Goal: Transaction & Acquisition: Purchase product/service

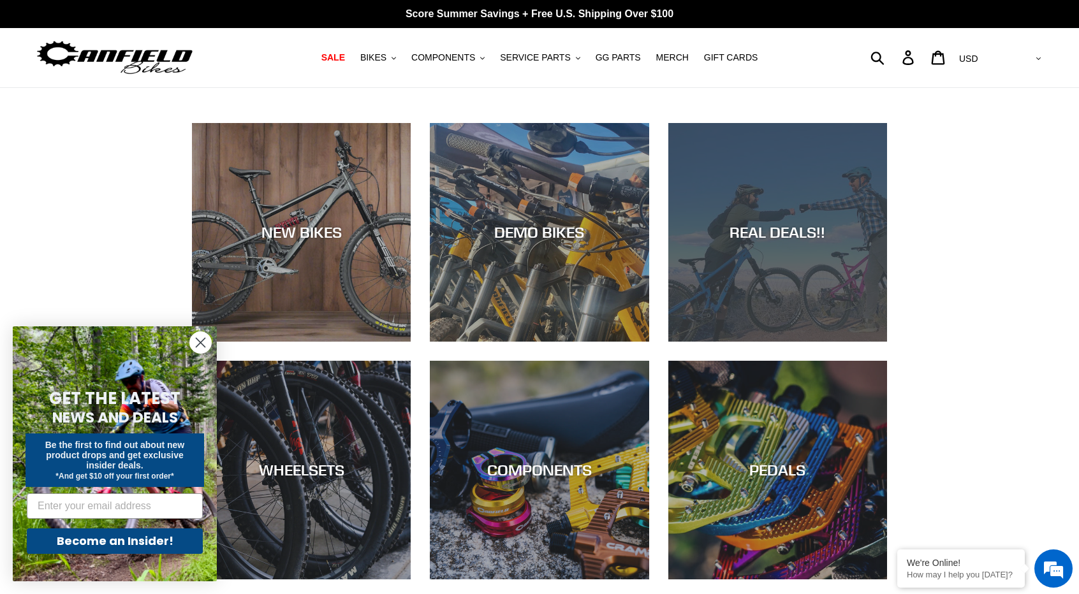
click at [688, 342] on div "REAL DEALS!!" at bounding box center [777, 342] width 219 height 0
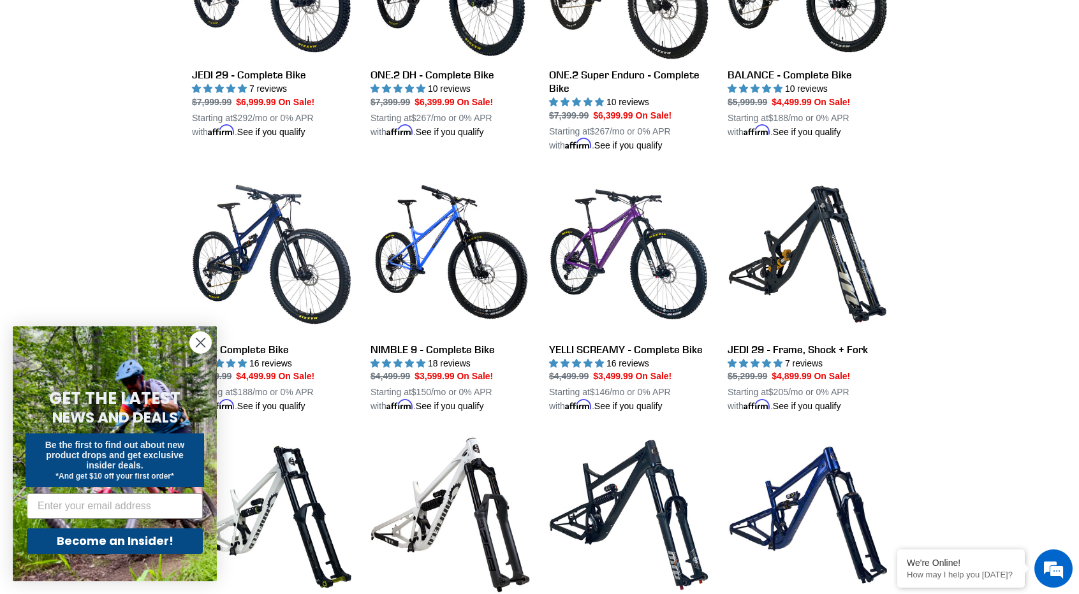
scroll to position [974, 0]
click at [208, 336] on circle "Close dialog" at bounding box center [200, 342] width 21 height 21
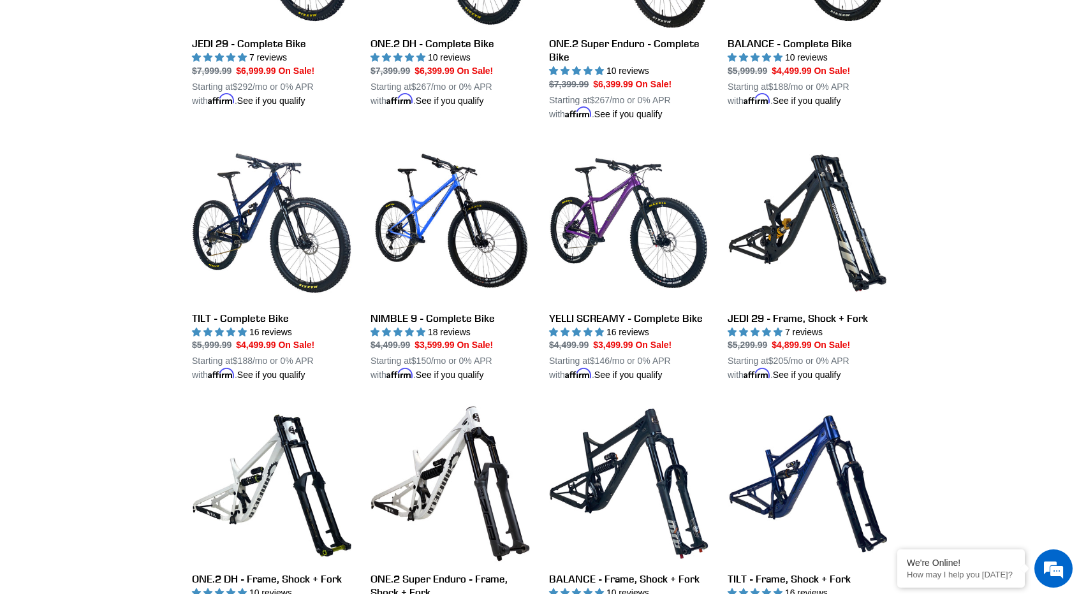
scroll to position [1004, 0]
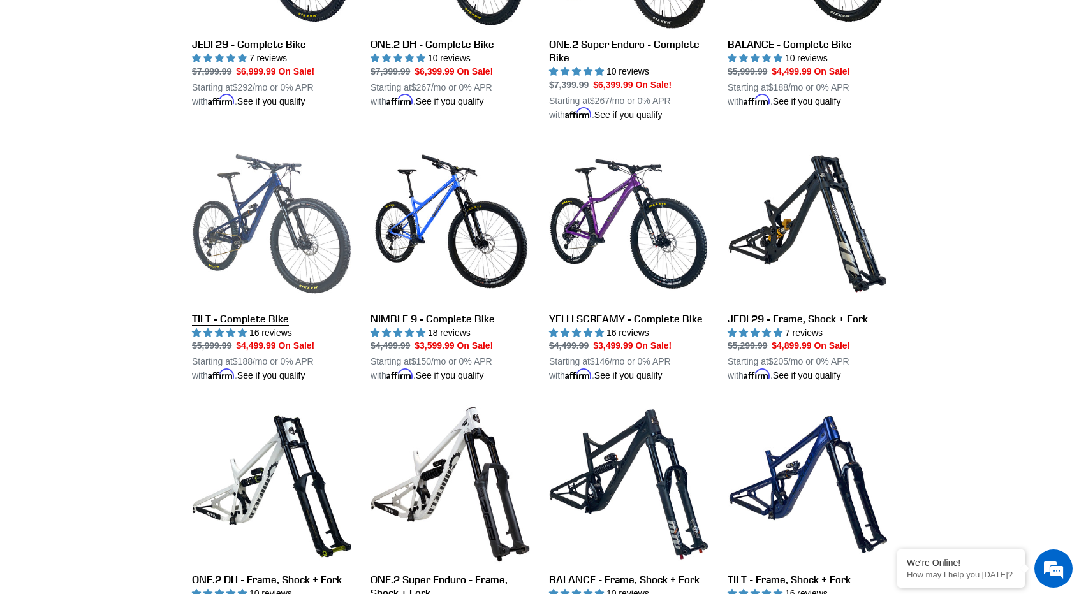
click at [261, 311] on link "TILT - Complete Bike" at bounding box center [271, 263] width 159 height 239
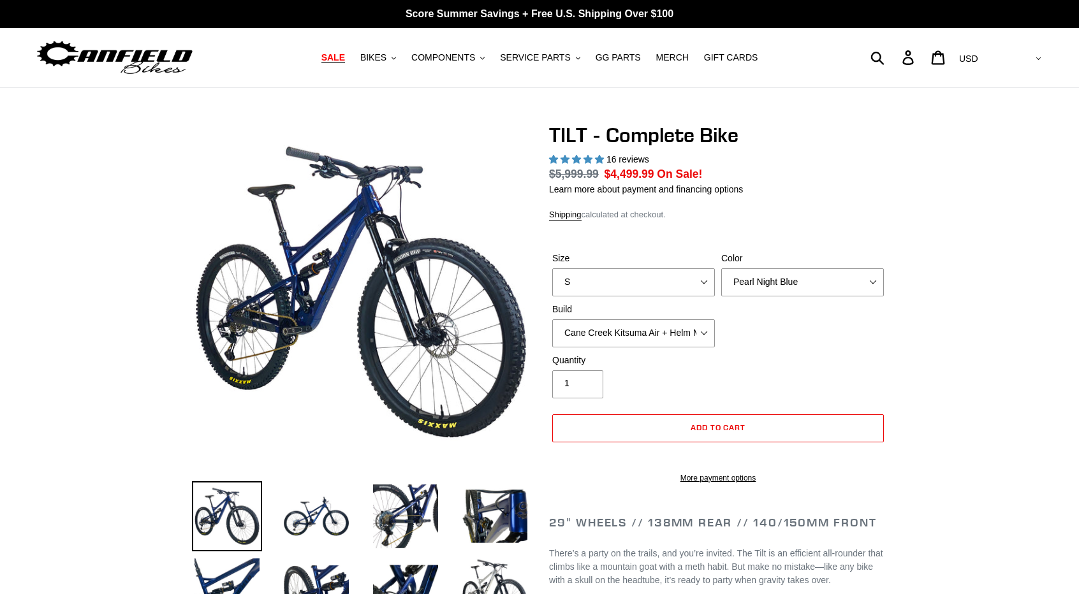
select select "highest-rating"
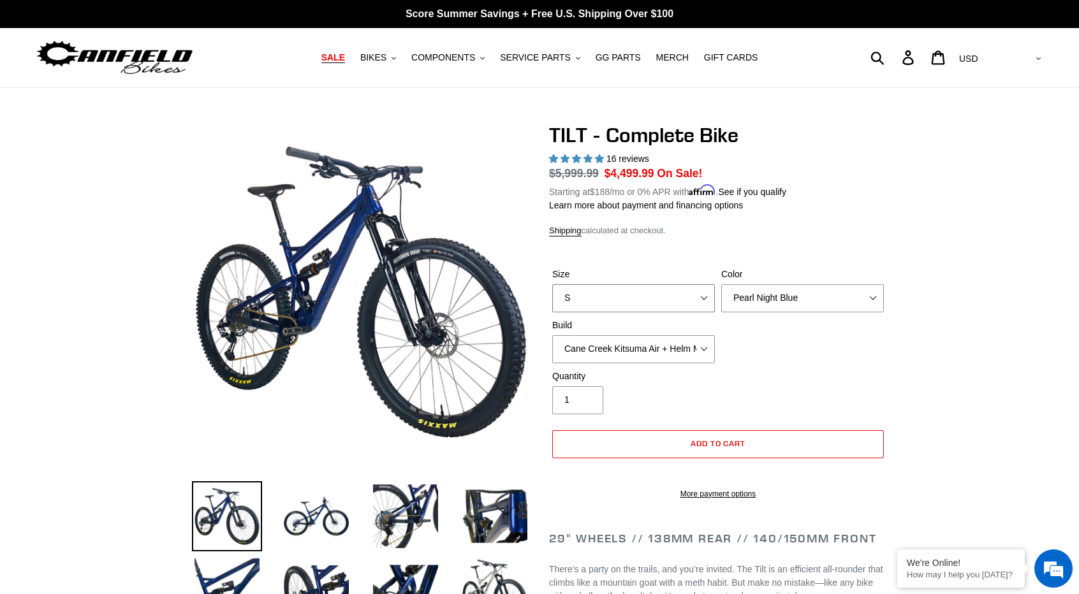
click at [578, 305] on select "S M L" at bounding box center [633, 298] width 163 height 28
select select "L"
click at [552, 284] on select "S M L" at bounding box center [633, 298] width 163 height 28
click at [771, 316] on div "Size S M L Color Pearl Night Blue Stealth Silver Raw Build Cane Creek Kitsuma A…" at bounding box center [718, 319] width 338 height 102
click at [785, 308] on select "Pearl Night Blue Stealth Silver Raw" at bounding box center [802, 298] width 163 height 28
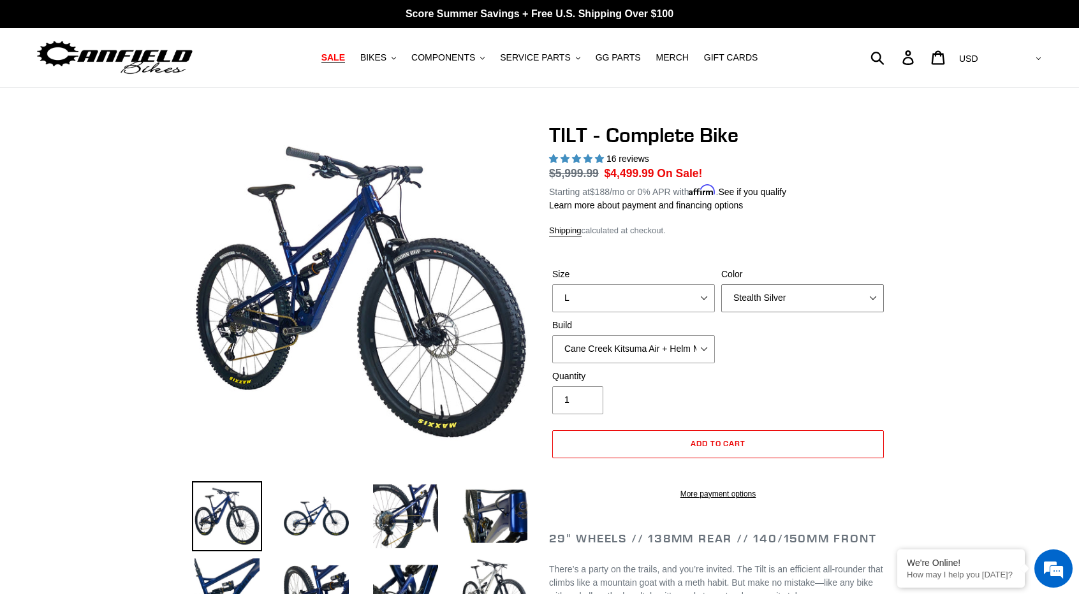
click at [721, 284] on select "Pearl Night Blue Stealth Silver Raw" at bounding box center [802, 298] width 163 height 28
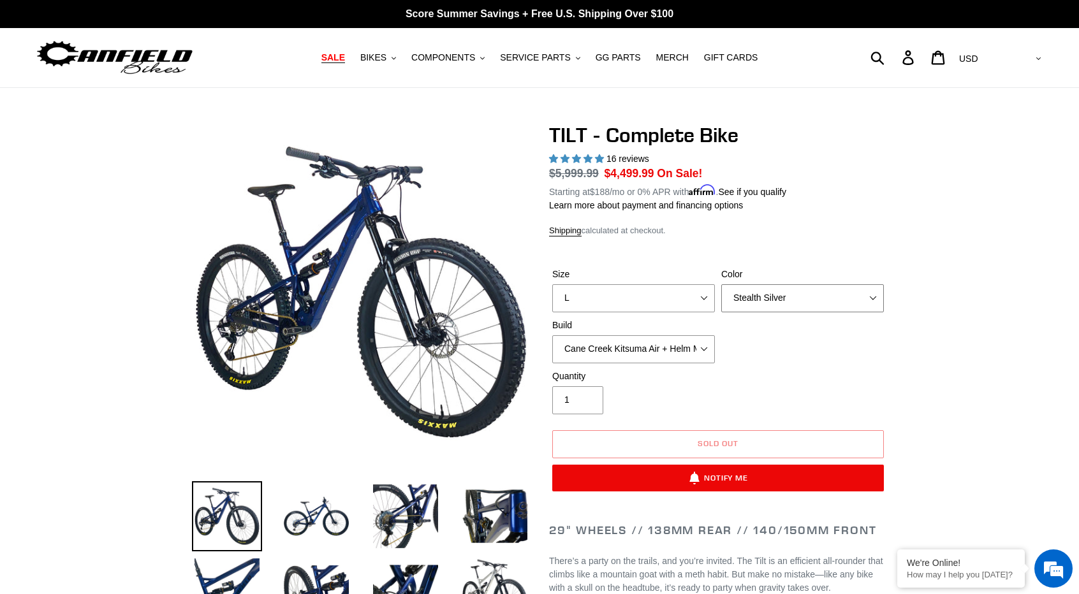
click at [841, 291] on select "Pearl Night Blue Stealth Silver Raw" at bounding box center [802, 298] width 163 height 28
select select "Raw"
click at [721, 284] on select "Pearl Night Blue Stealth Silver Raw" at bounding box center [802, 298] width 163 height 28
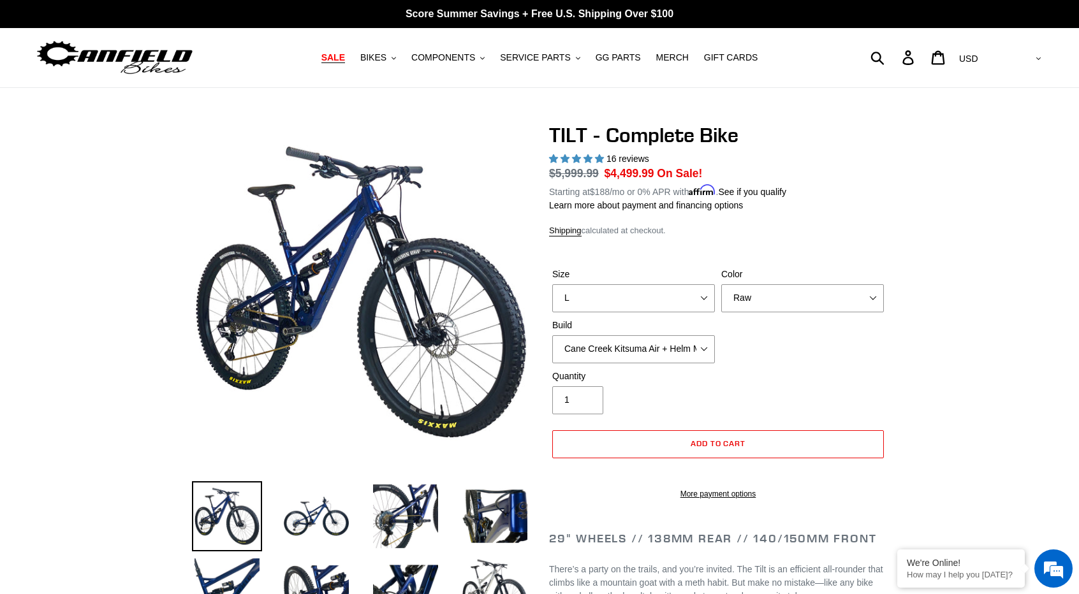
click at [390, 44] on nav "SALE BIKES .cls-1{fill:#231f20} SHOP ALL BIKES SHOP DEMO BIKES - On SALE Now! J…" at bounding box center [540, 57] width 504 height 59
click at [385, 54] on span "BIKES" at bounding box center [373, 57] width 26 height 11
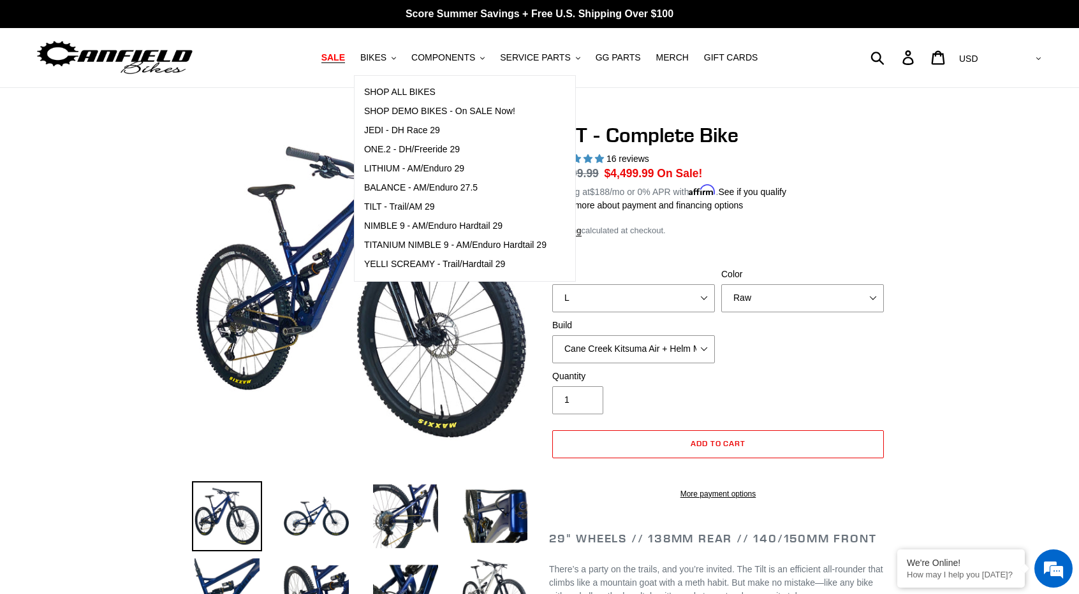
click at [345, 53] on span "SALE" at bounding box center [333, 57] width 24 height 11
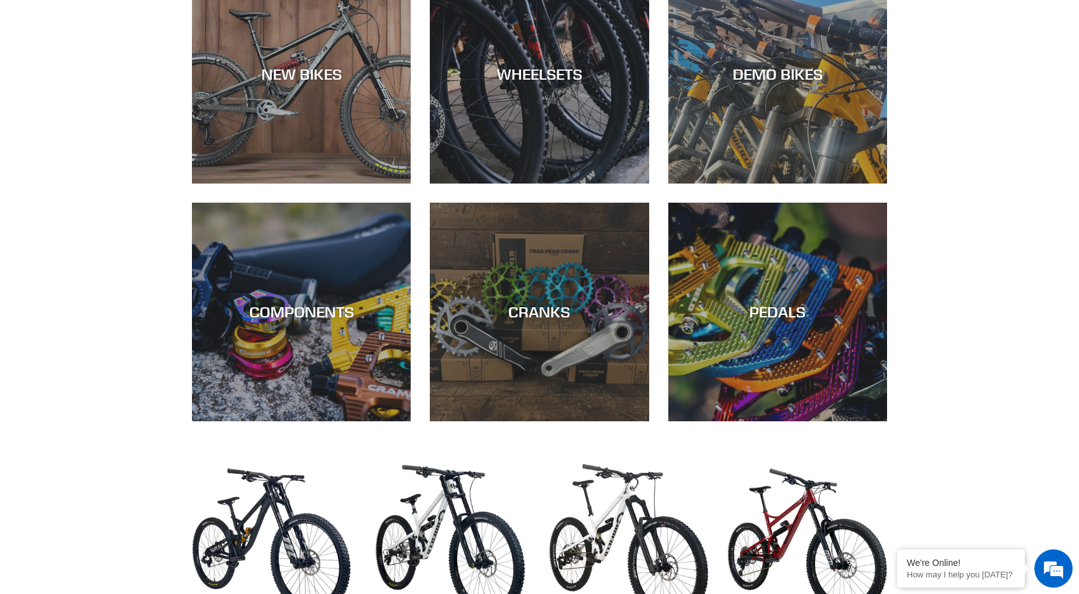
scroll to position [411, 0]
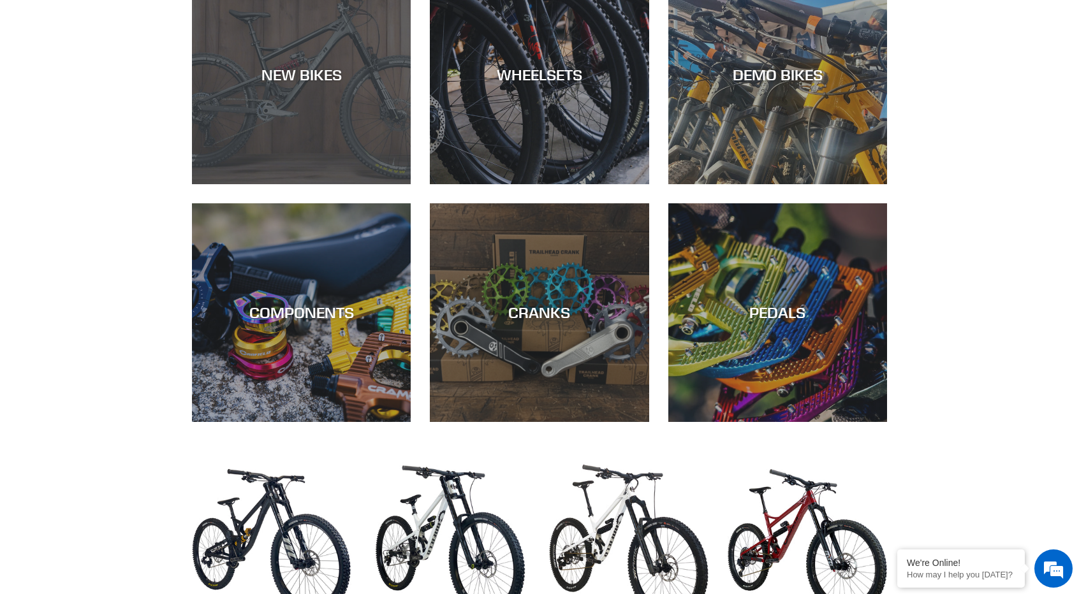
click at [330, 184] on div "NEW BIKES" at bounding box center [301, 184] width 219 height 0
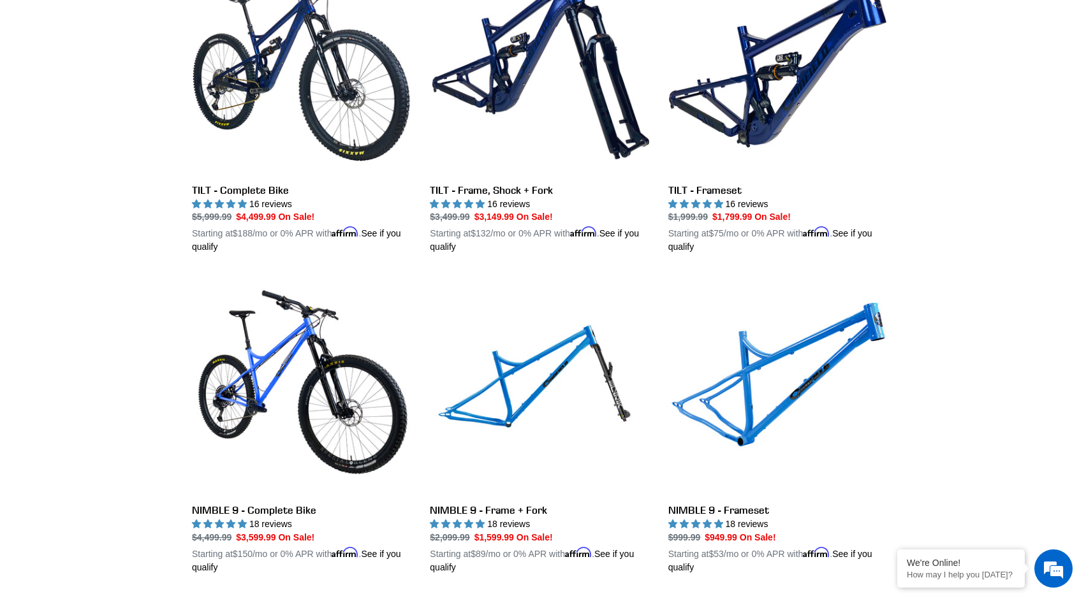
scroll to position [1698, 0]
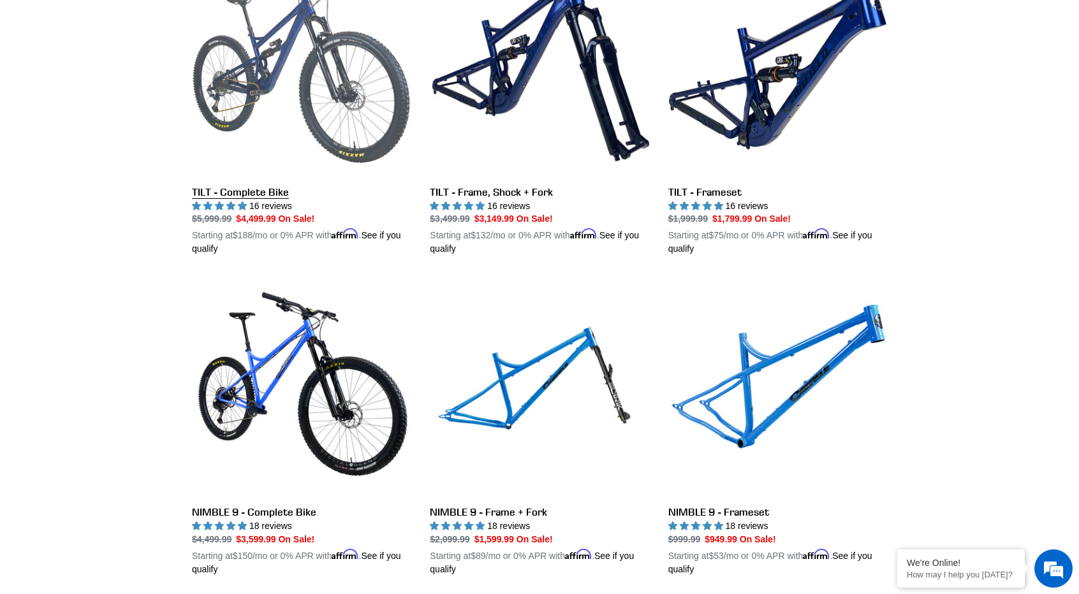
click at [311, 130] on link "TILT - Complete Bike" at bounding box center [301, 106] width 219 height 298
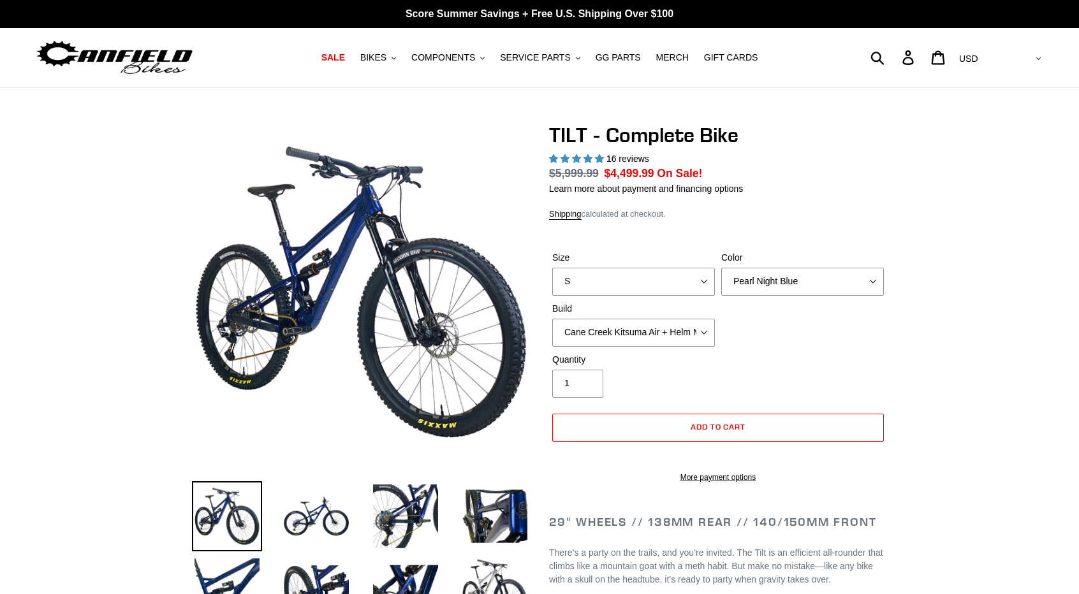
select select "highest-rating"
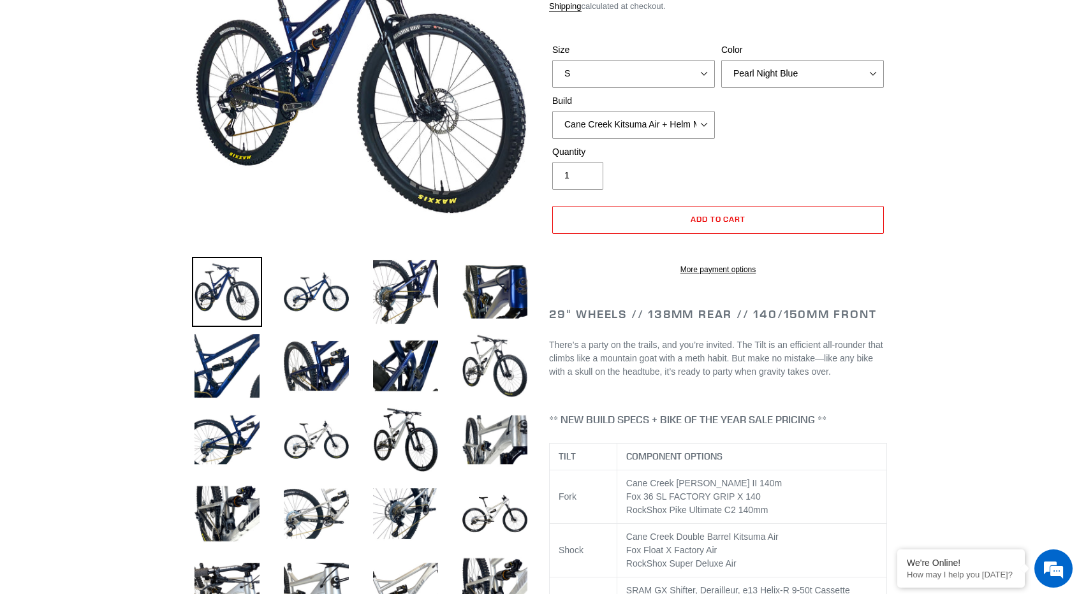
scroll to position [225, 0]
click at [700, 68] on select "S M L" at bounding box center [633, 73] width 163 height 28
select select "L"
click at [552, 59] on select "S M L" at bounding box center [633, 73] width 163 height 28
click at [774, 77] on select "Pearl Night Blue Stealth Silver Raw" at bounding box center [802, 73] width 163 height 28
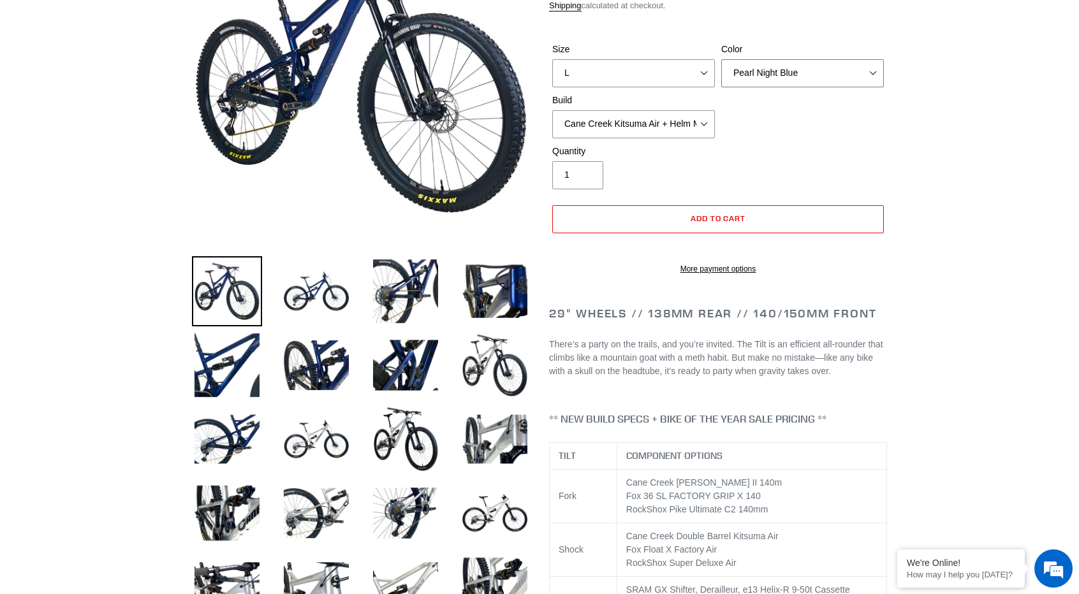
select select "Stealth Silver"
click at [721, 59] on select "Pearl Night Blue Stealth Silver Raw" at bounding box center [802, 73] width 163 height 28
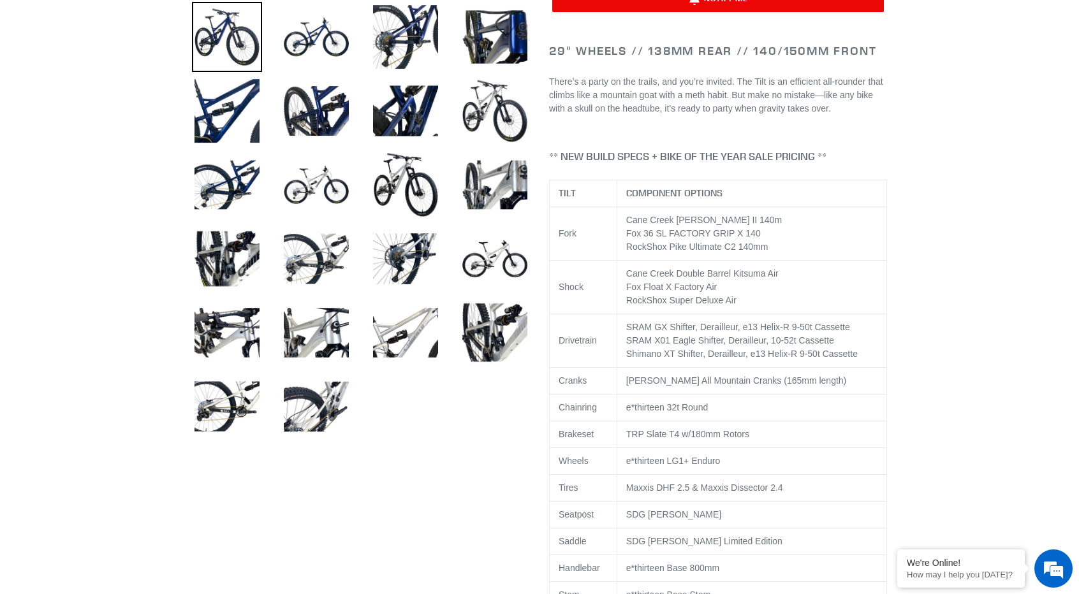
scroll to position [482, 0]
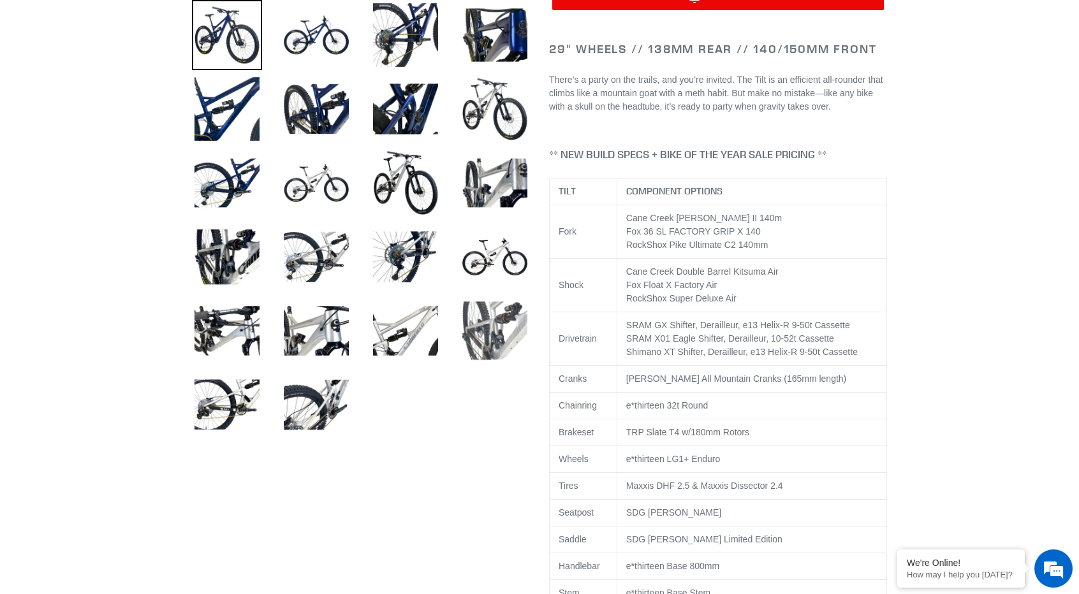
click at [478, 303] on img at bounding box center [495, 331] width 70 height 70
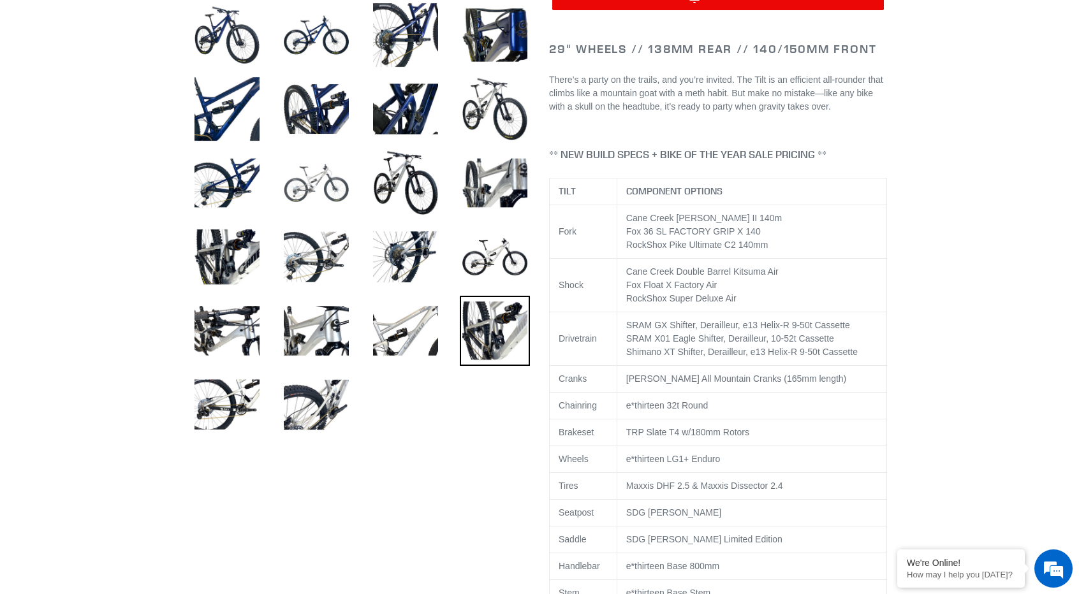
click at [332, 189] on img at bounding box center [316, 183] width 70 height 70
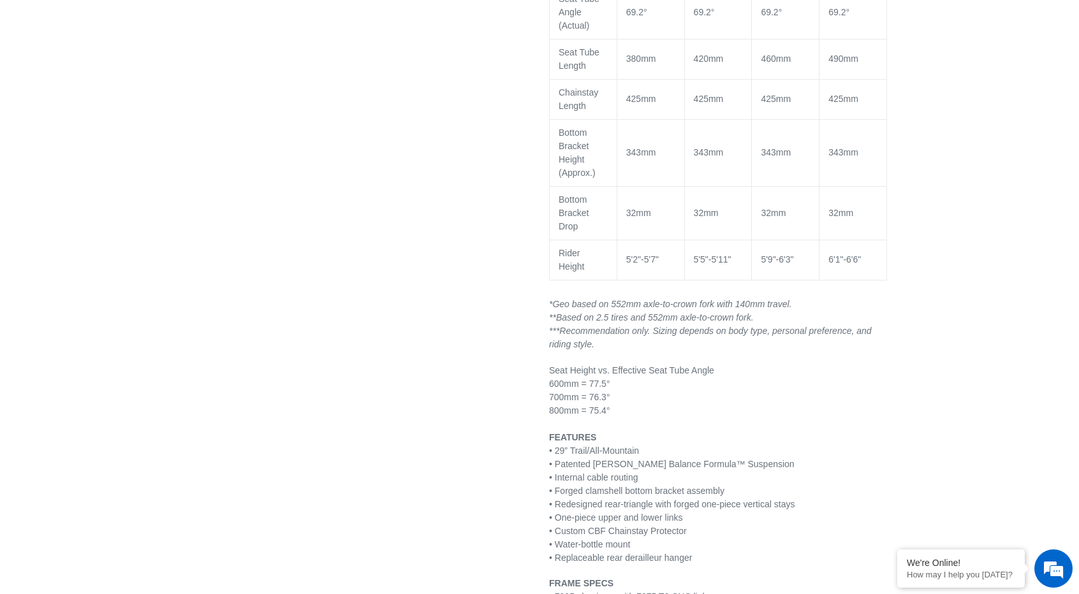
scroll to position [1656, 0]
